Goal: Information Seeking & Learning: Compare options

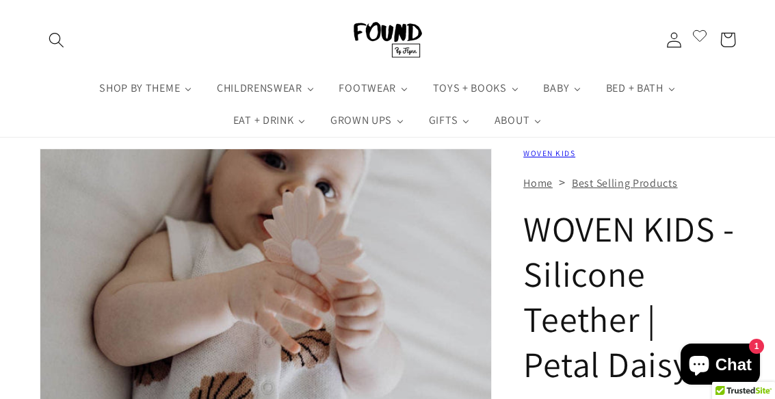
scroll to position [44, 0]
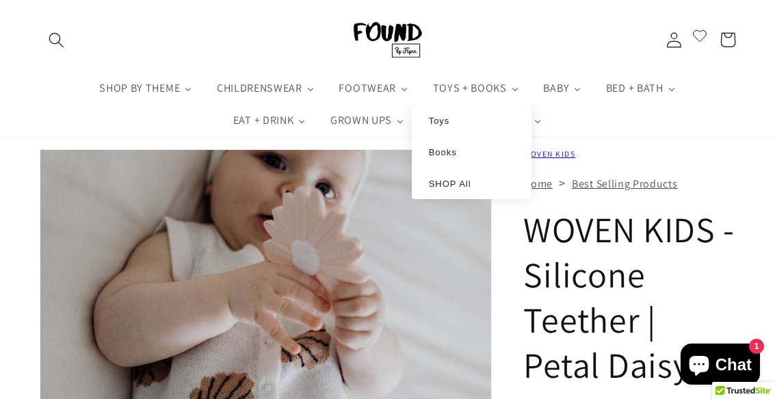
click at [465, 125] on link "Toys" at bounding box center [471, 119] width 92 height 11
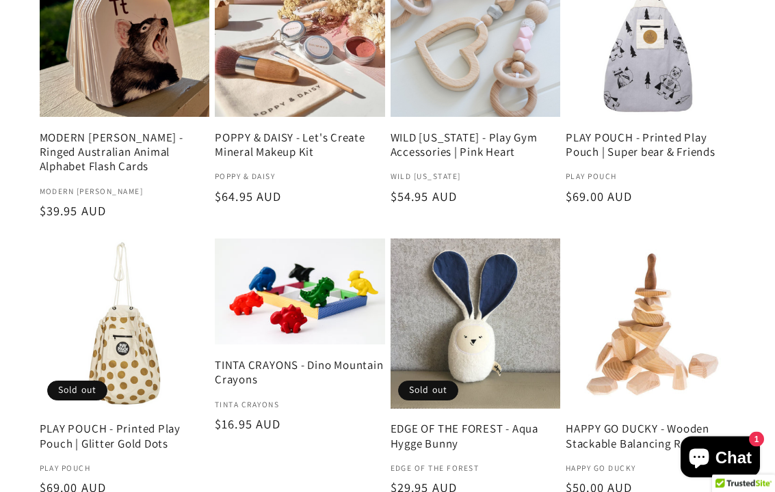
scroll to position [1257, 0]
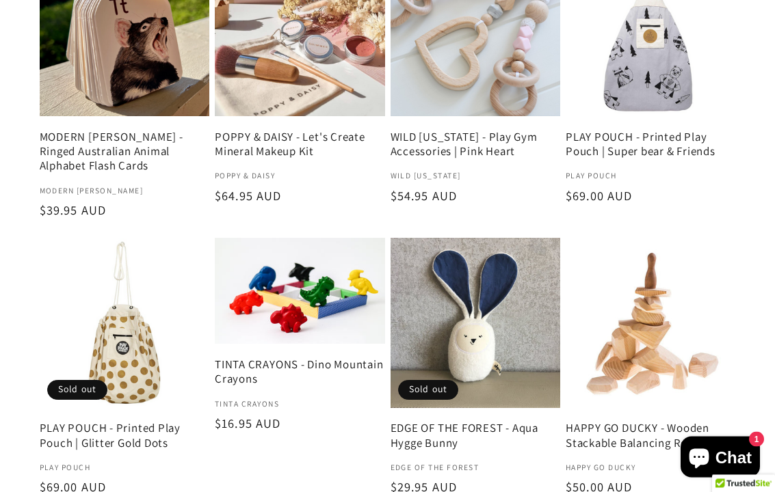
click at [687, 398] on link "HAPPY GO DUCKY - Wooden Stackable Balancing Rocks" at bounding box center [650, 436] width 170 height 29
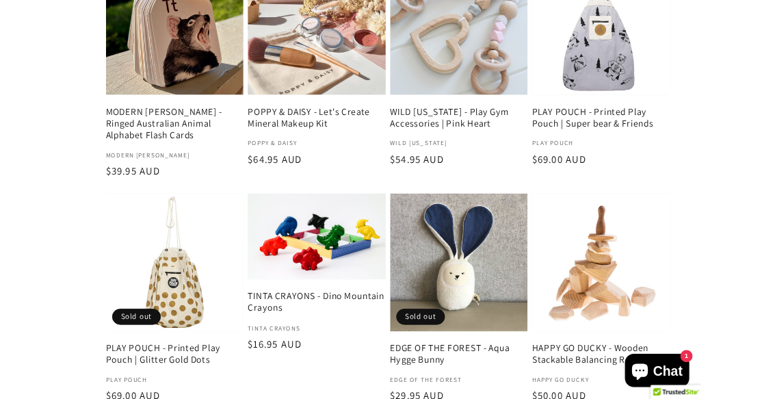
scroll to position [1296, 0]
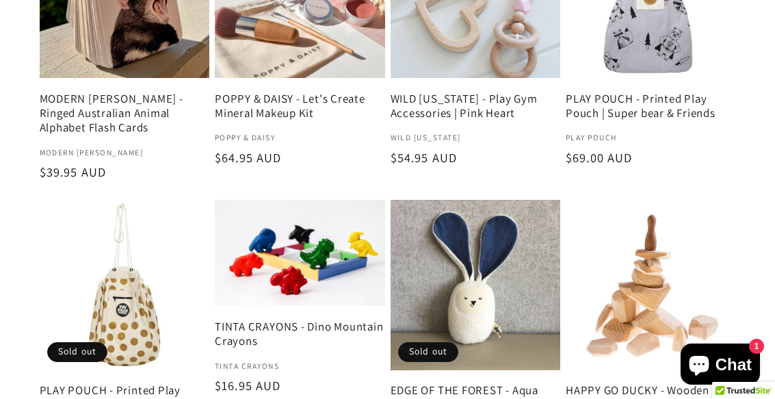
click at [514, 383] on link "EDGE OF THE FOREST - Aqua Hygge Bunny" at bounding box center [475, 397] width 170 height 29
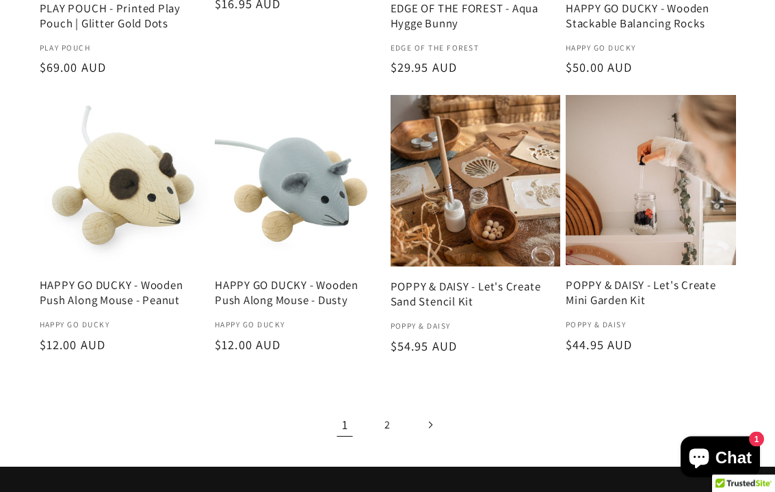
scroll to position [1678, 0]
click at [394, 398] on link "2" at bounding box center [387, 424] width 35 height 35
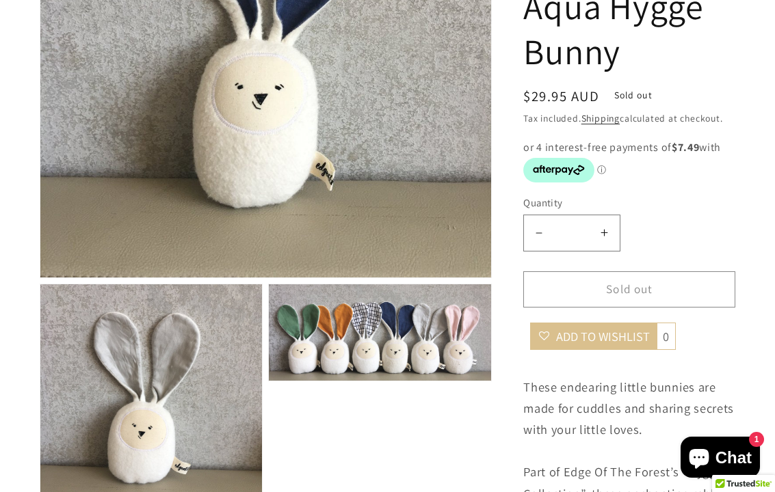
scroll to position [369, 0]
click at [473, 357] on img "Gallery Viewer" at bounding box center [380, 332] width 222 height 96
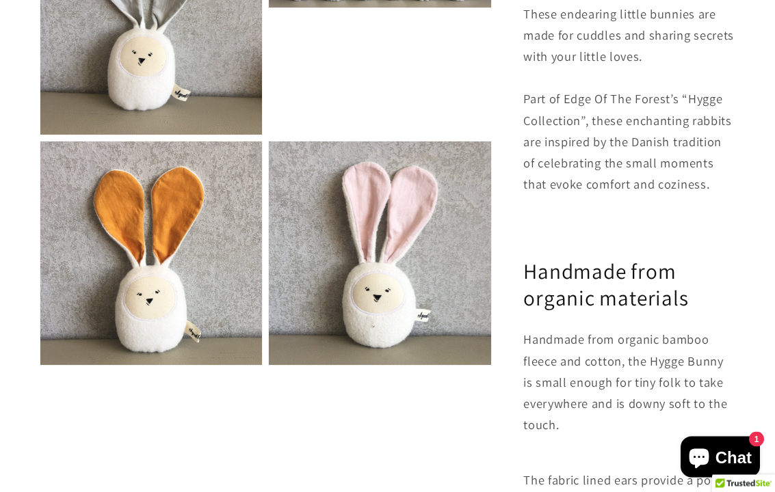
scroll to position [742, 0]
click at [411, 293] on img "Gallery Viewer" at bounding box center [380, 254] width 222 height 224
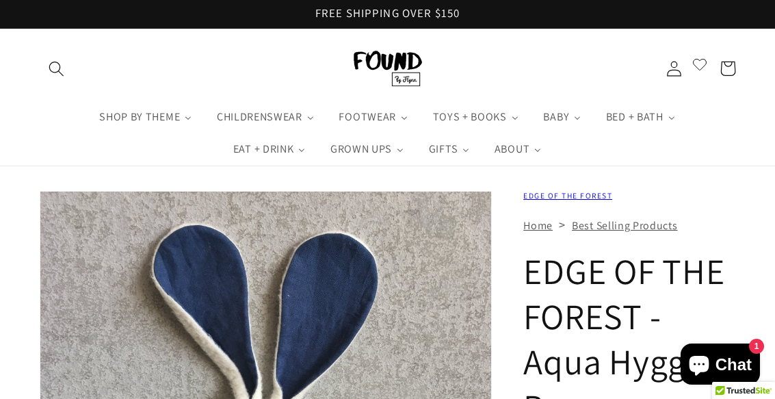
scroll to position [0, 0]
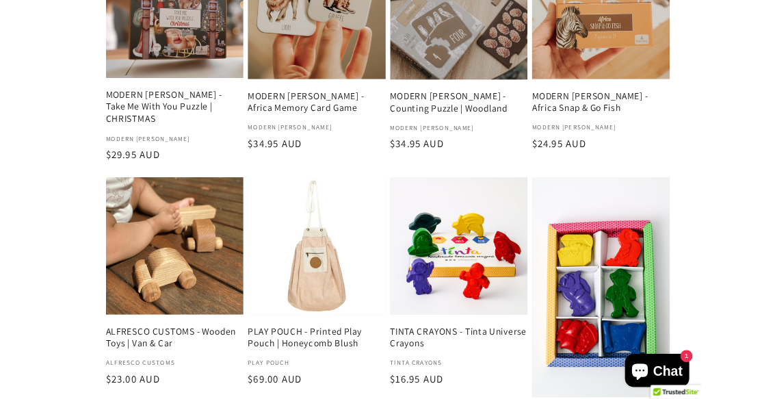
scroll to position [680, 0]
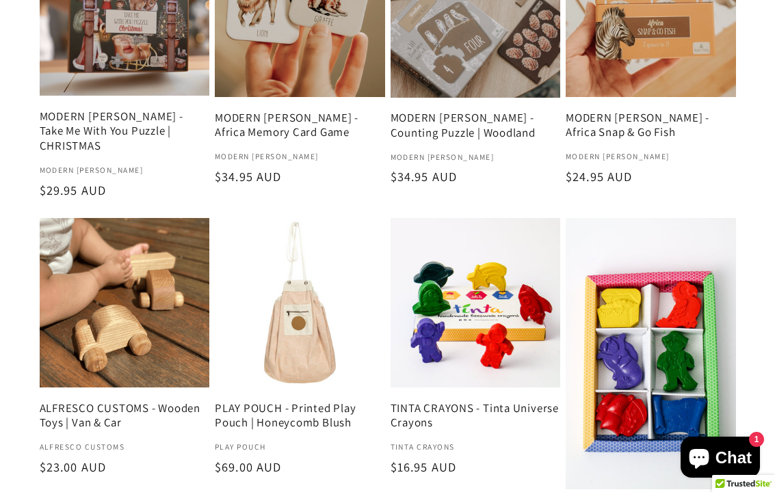
click at [331, 398] on link "PLAY POUCH - Printed Play Pouch | Honeycomb Blush" at bounding box center [300, 415] width 170 height 29
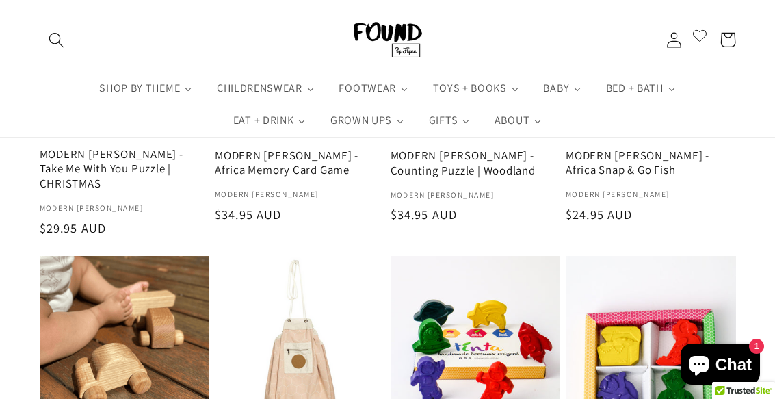
scroll to position [641, 0]
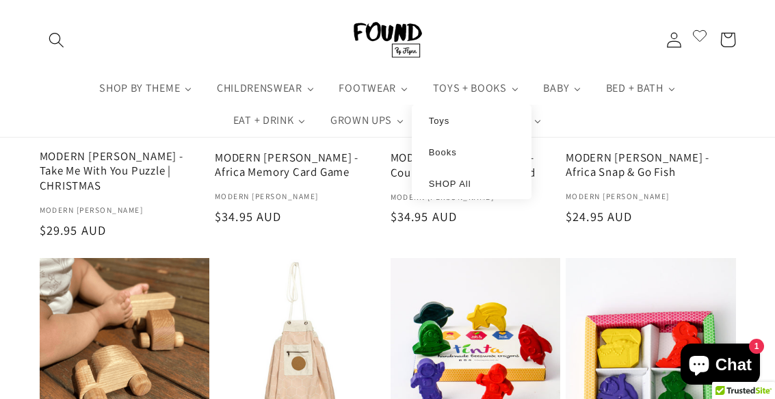
click at [461, 154] on link "Books" at bounding box center [471, 151] width 92 height 11
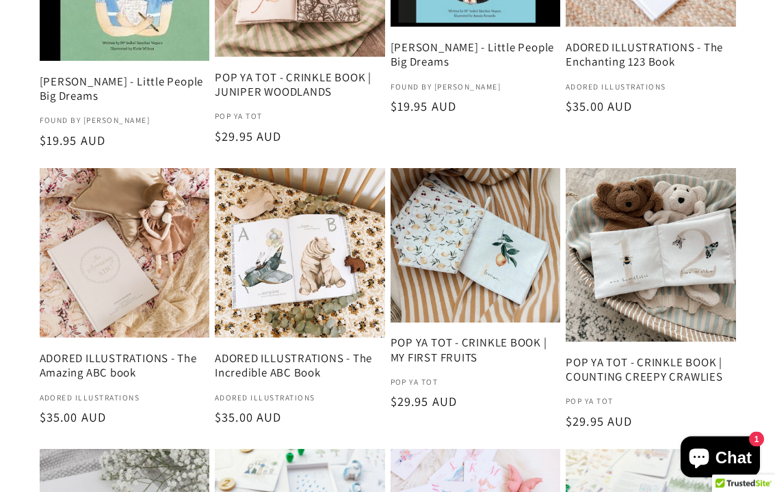
scroll to position [751, 0]
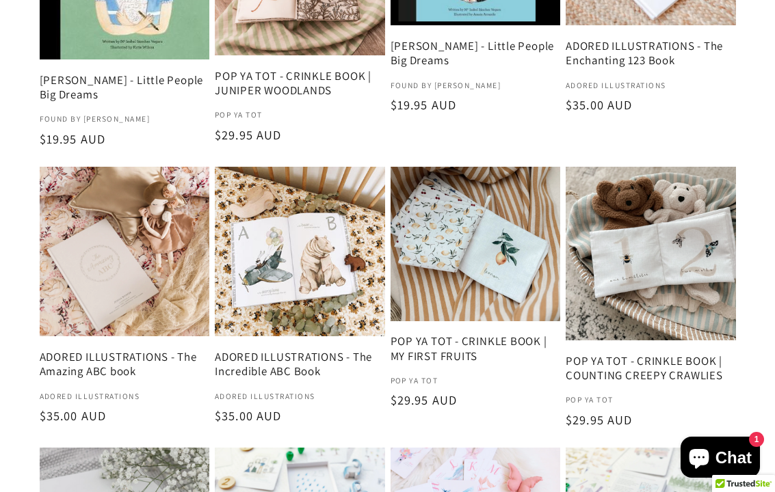
click at [695, 354] on link "POP YA TOT - CRINKLE BOOK | COUNTING CREEPY CRAWLIES" at bounding box center [650, 368] width 170 height 29
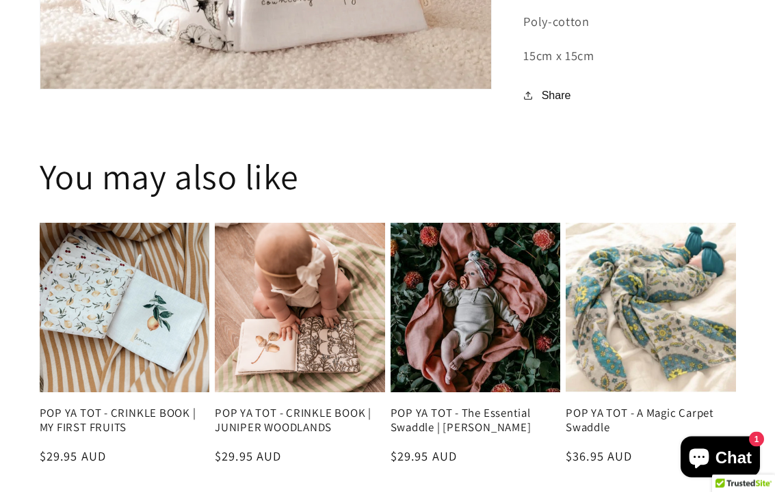
scroll to position [1468, 0]
click at [338, 398] on link "POP YA TOT - CRINKLE BOOK | JUNIPER WOODLANDS" at bounding box center [300, 420] width 170 height 29
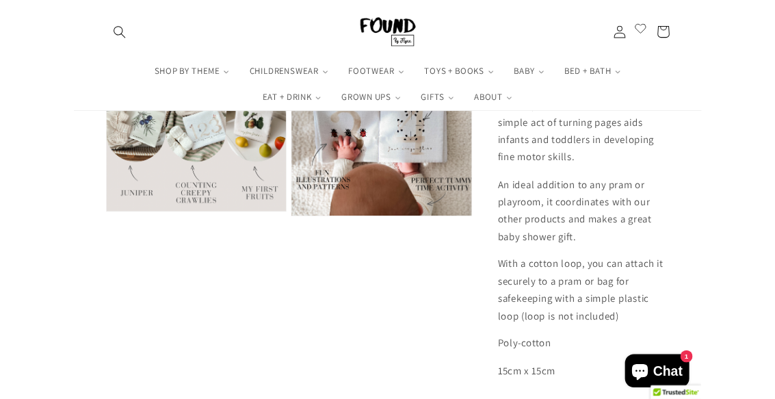
scroll to position [950, 0]
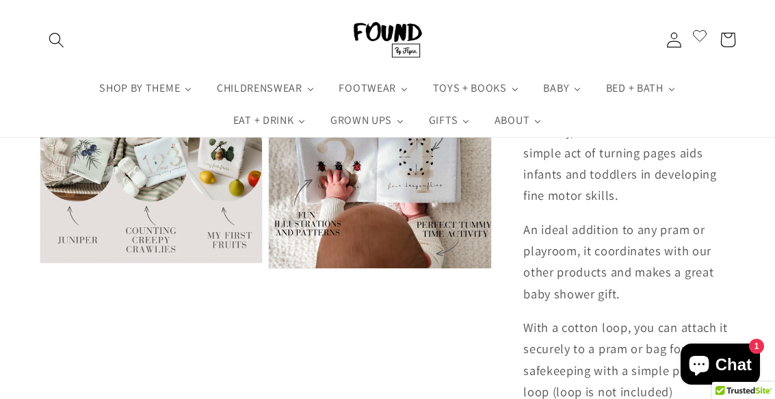
click at [90, 163] on img "Gallery Viewer" at bounding box center [151, 165] width 222 height 196
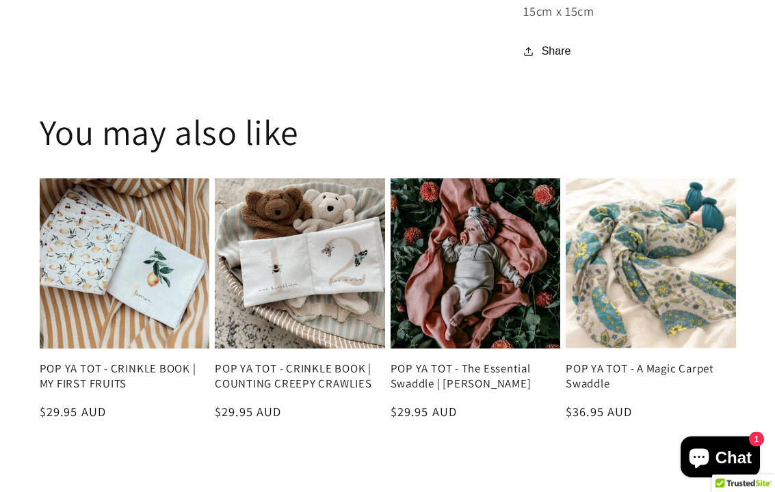
scroll to position [1397, 0]
click at [151, 362] on link "POP YA TOT - CRINKLE BOOK | MY FIRST FRUITS" at bounding box center [125, 376] width 170 height 29
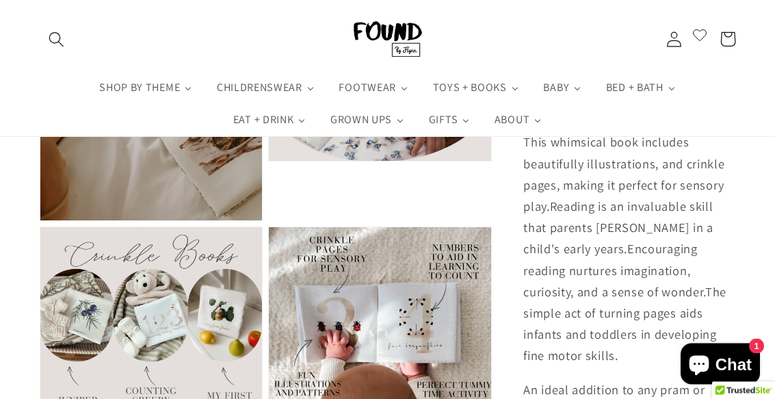
scroll to position [783, 0]
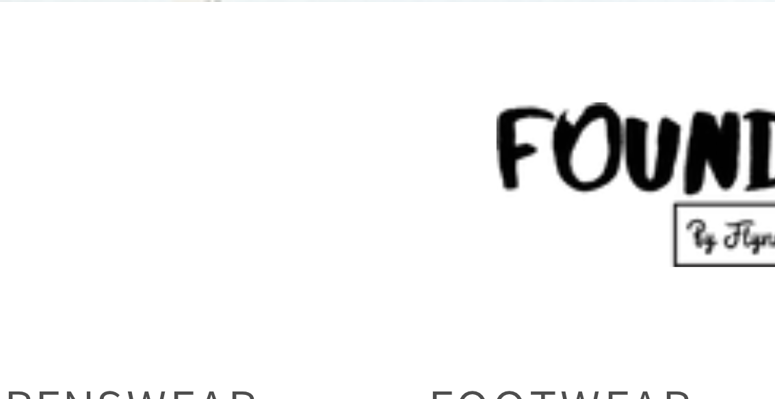
scroll to position [470, 0]
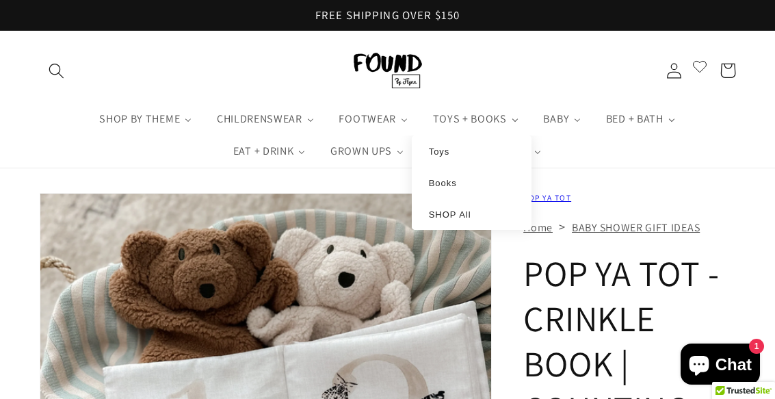
click at [474, 188] on link "Books" at bounding box center [471, 182] width 92 height 11
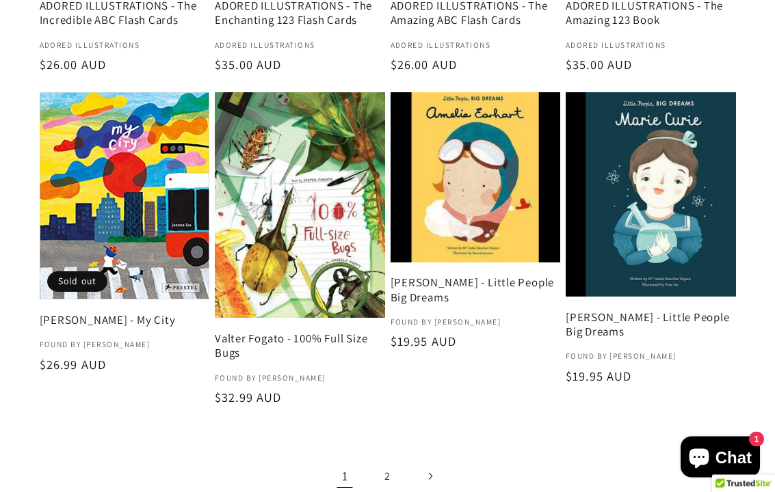
scroll to position [1662, 0]
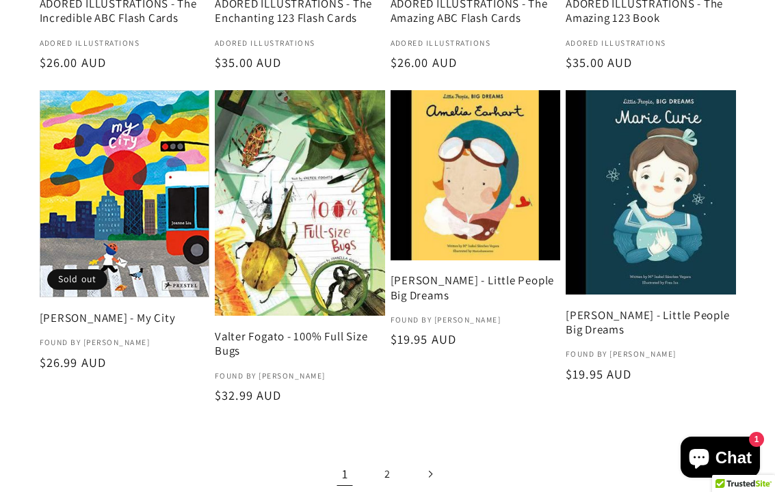
click at [396, 398] on link "2" at bounding box center [387, 474] width 35 height 35
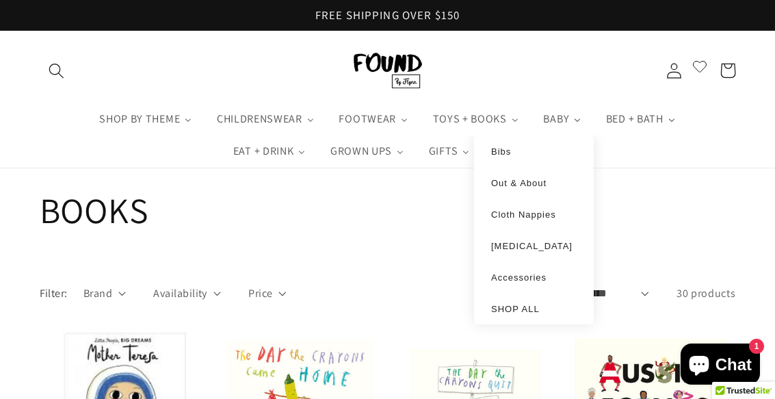
click at [537, 314] on span "SHOP ALL" at bounding box center [515, 309] width 49 height 10
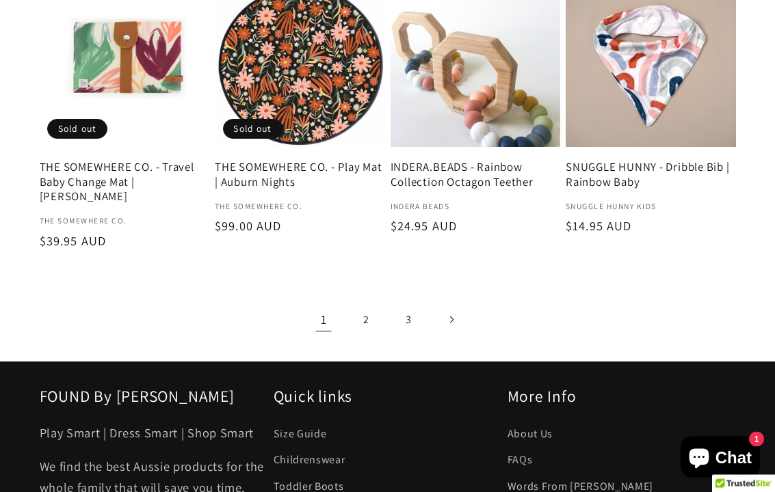
scroll to position [1752, 0]
click at [373, 302] on link "2" at bounding box center [366, 319] width 35 height 35
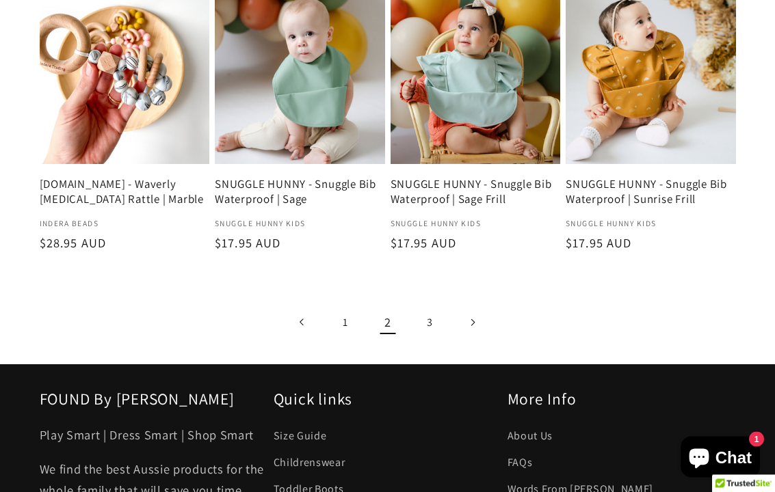
scroll to position [1735, 0]
click at [440, 318] on link "3" at bounding box center [429, 322] width 35 height 35
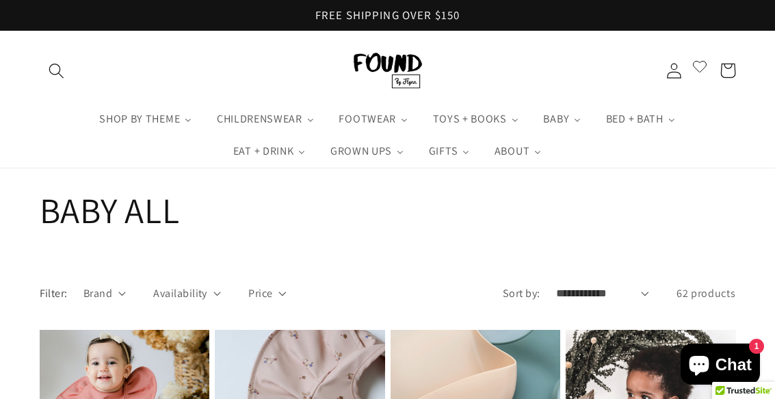
click at [472, 118] on span "TOYS + BOOKS" at bounding box center [469, 119] width 78 height 14
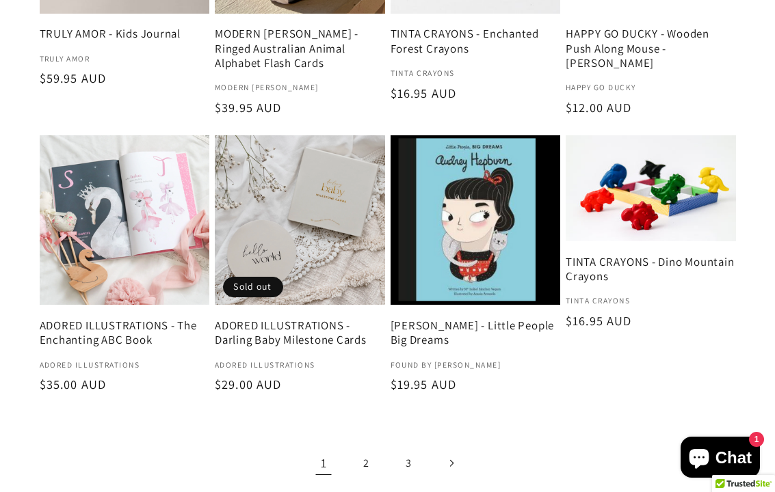
scroll to position [1682, 0]
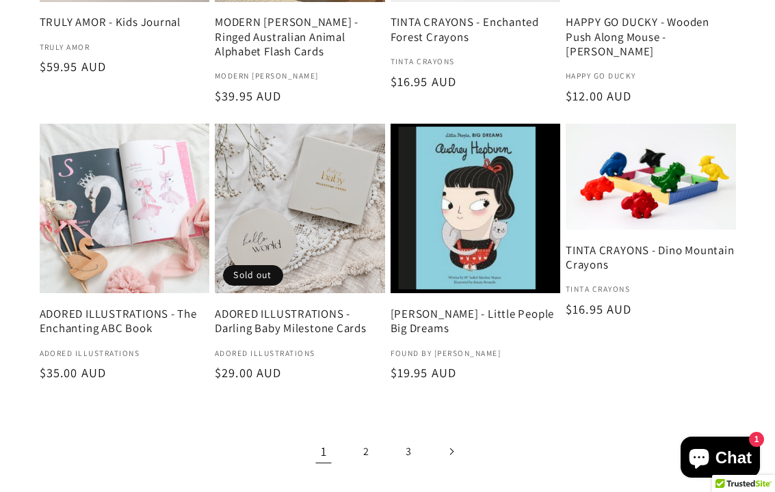
click at [366, 398] on link "2" at bounding box center [366, 452] width 35 height 35
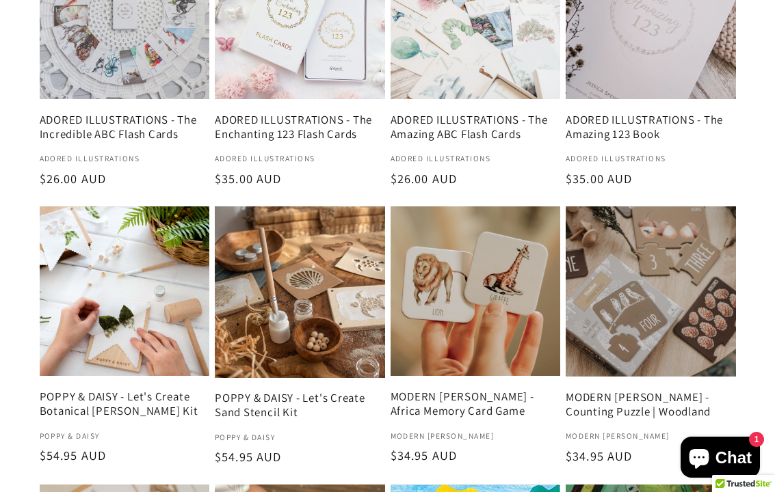
scroll to position [1246, 0]
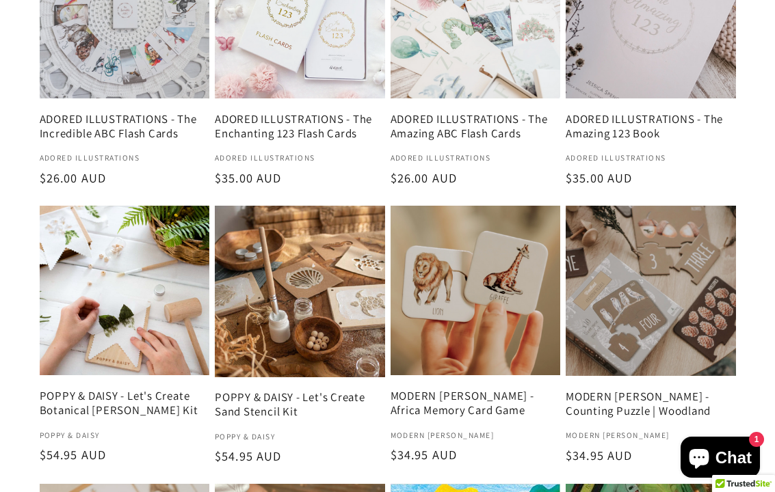
click at [675, 390] on link "MODERN [PERSON_NAME] - Counting Puzzle | Woodland" at bounding box center [650, 404] width 170 height 29
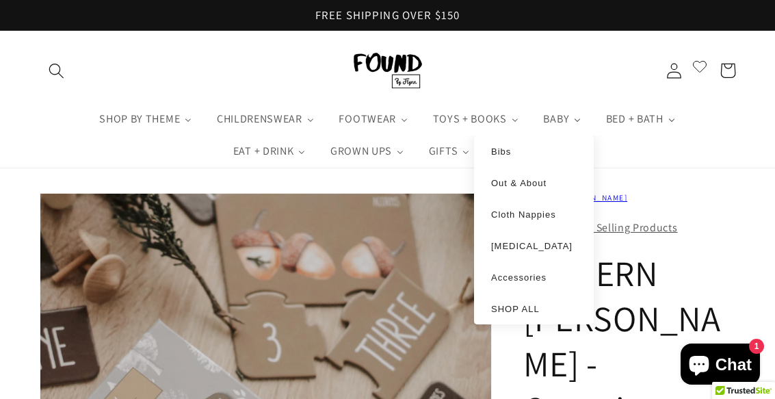
click at [544, 314] on link "SHOP ALL" at bounding box center [533, 308] width 92 height 11
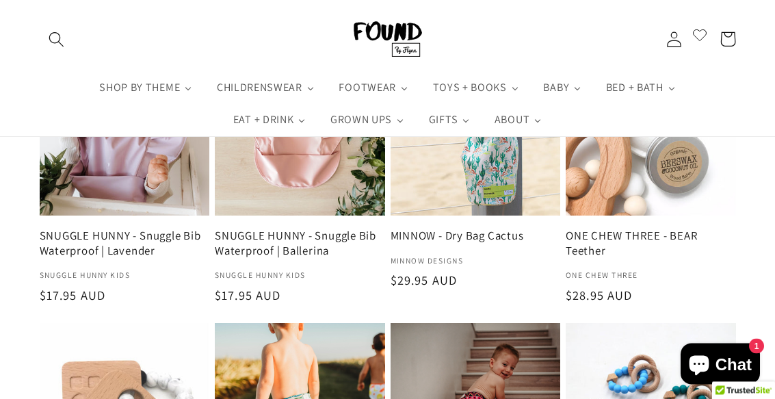
scroll to position [1115, 0]
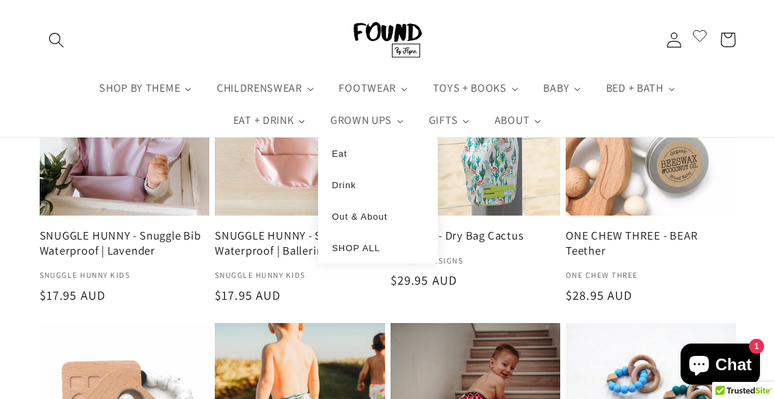
click at [391, 251] on link "SHOP ALL" at bounding box center [378, 246] width 92 height 11
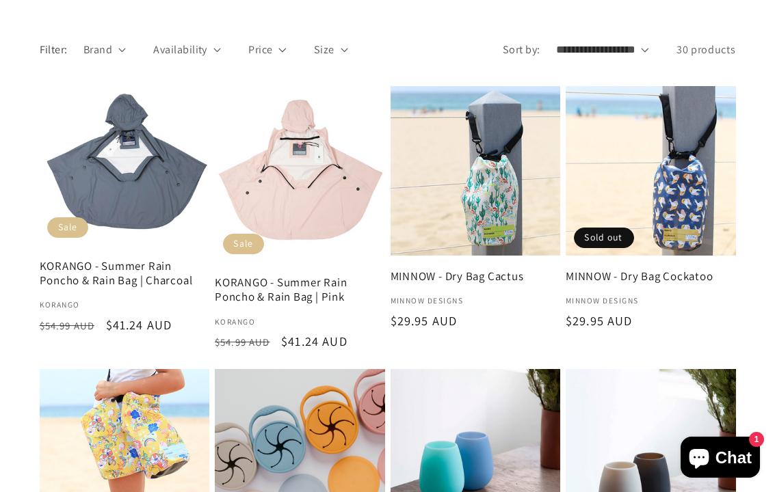
scroll to position [245, 0]
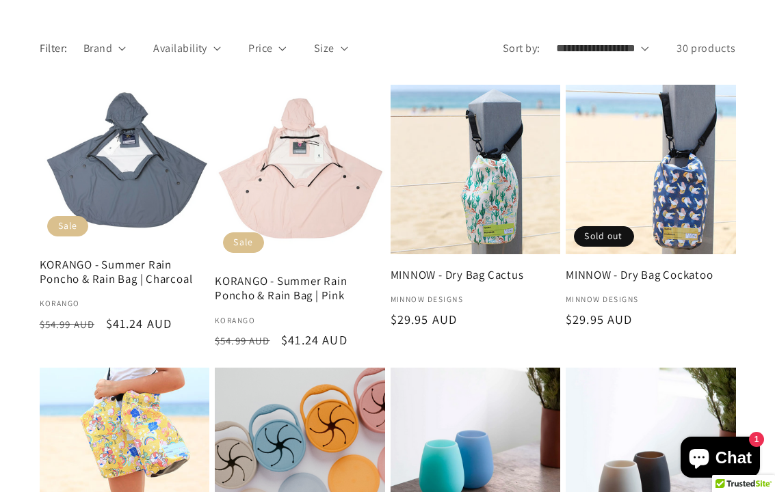
click at [307, 274] on link "KORANGO - Summer Rain Poncho & Rain Bag | Pink" at bounding box center [300, 288] width 170 height 29
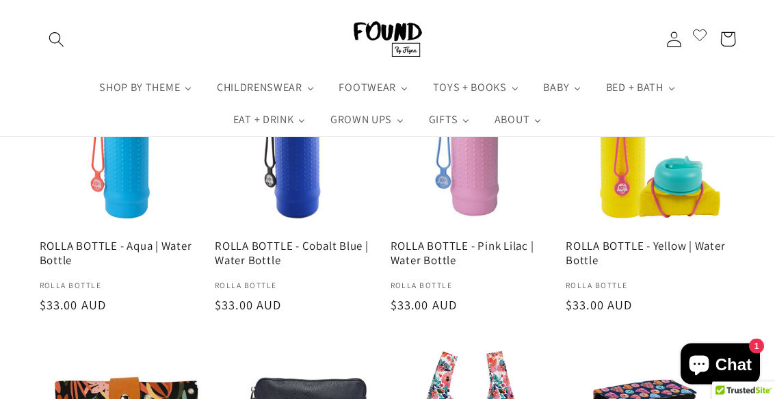
scroll to position [1431, 0]
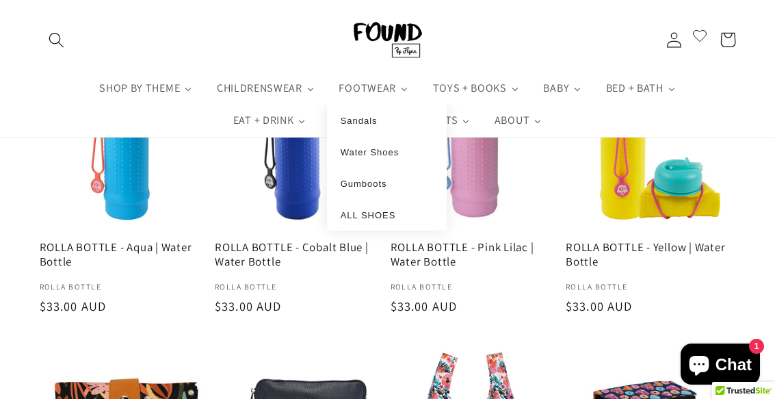
click at [409, 217] on link "ALL SHOES" at bounding box center [386, 213] width 92 height 11
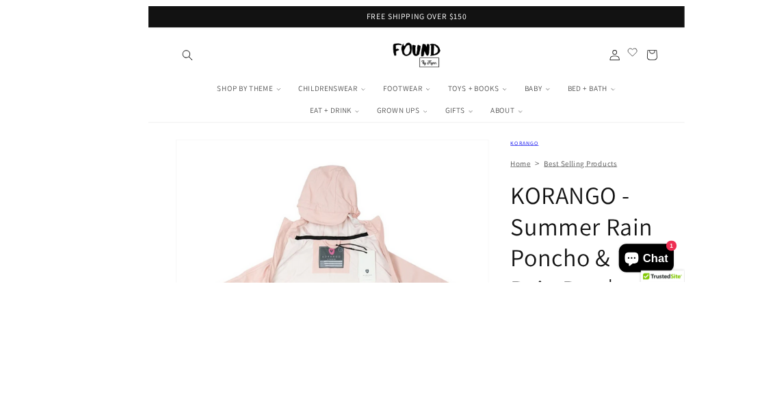
scroll to position [200, 0]
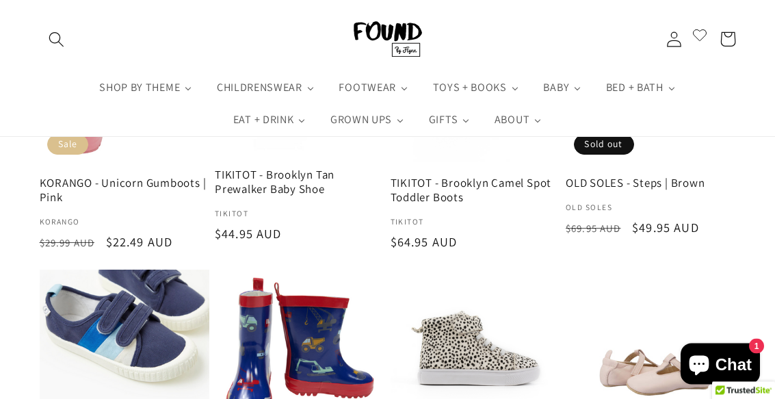
scroll to position [1201, 0]
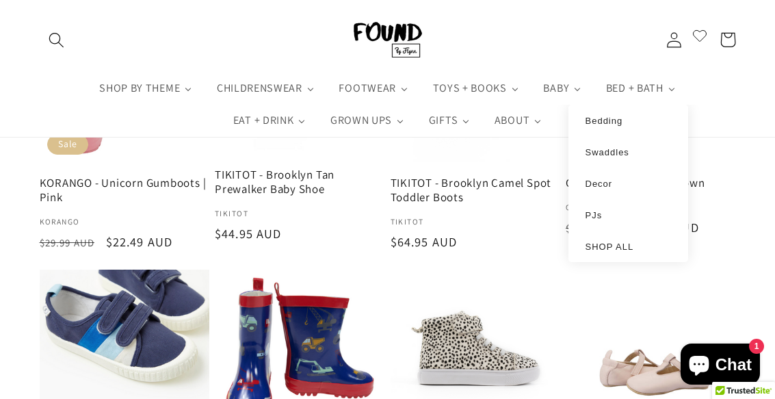
click at [625, 252] on span "SHOP ALL" at bounding box center [609, 246] width 49 height 10
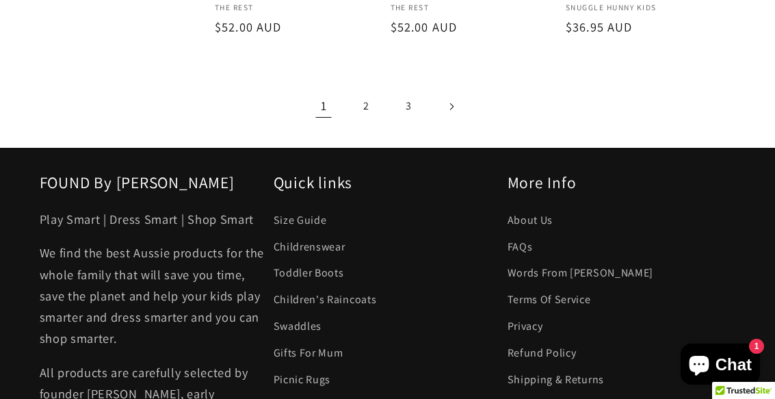
scroll to position [2281, 0]
